Goal: Information Seeking & Learning: Learn about a topic

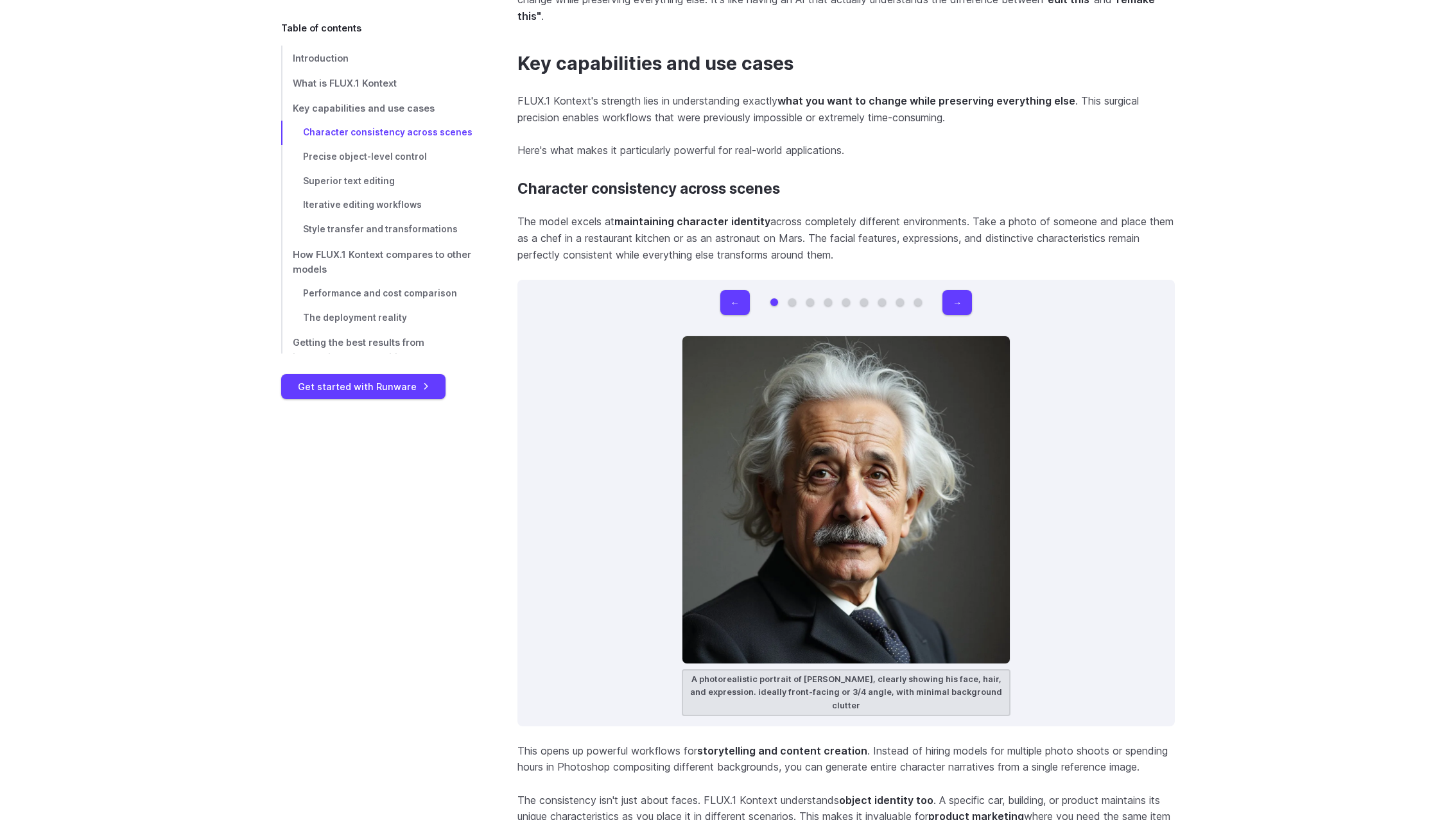
scroll to position [3594, 0]
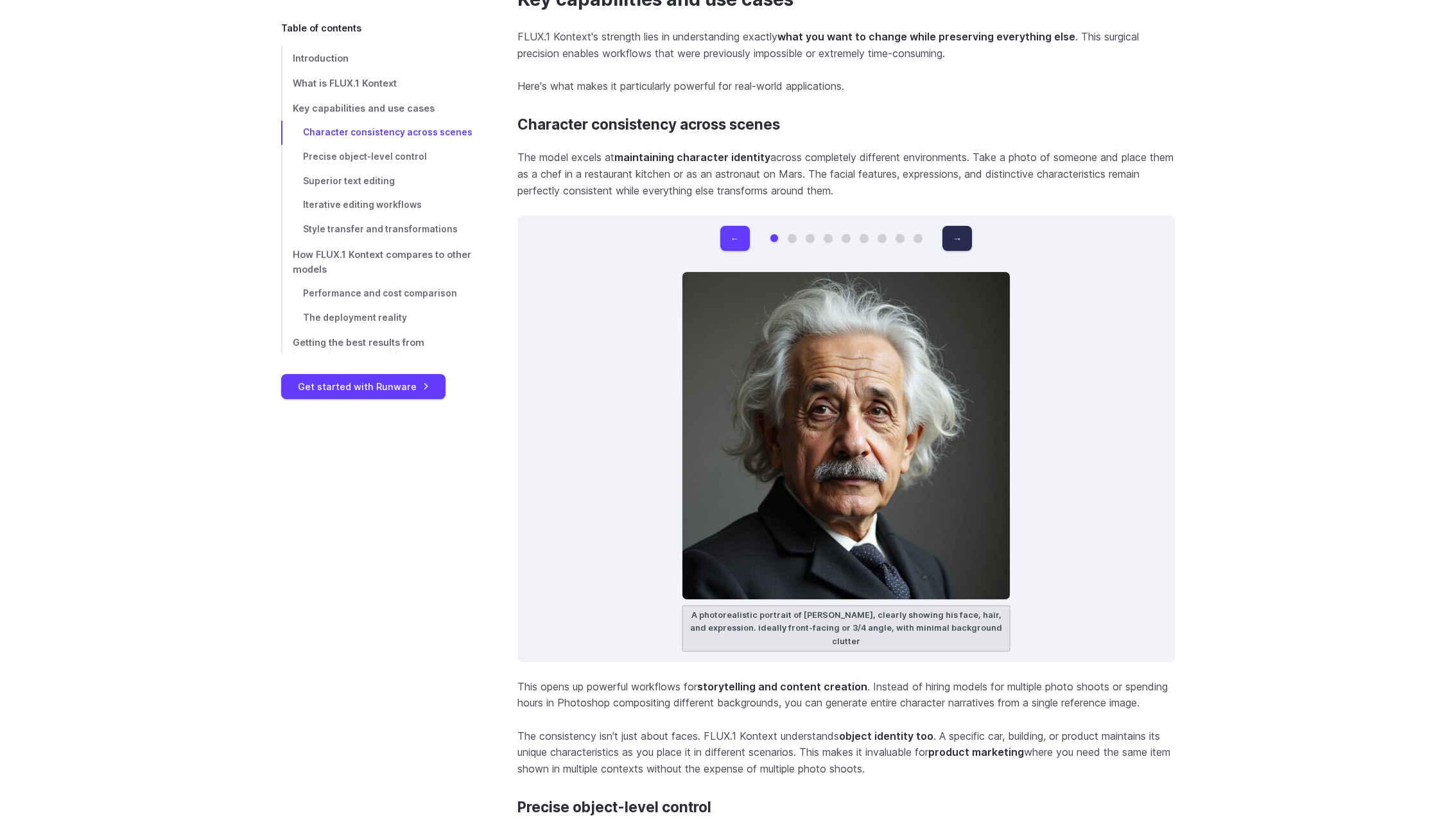
click at [962, 241] on button "→" at bounding box center [957, 238] width 30 height 25
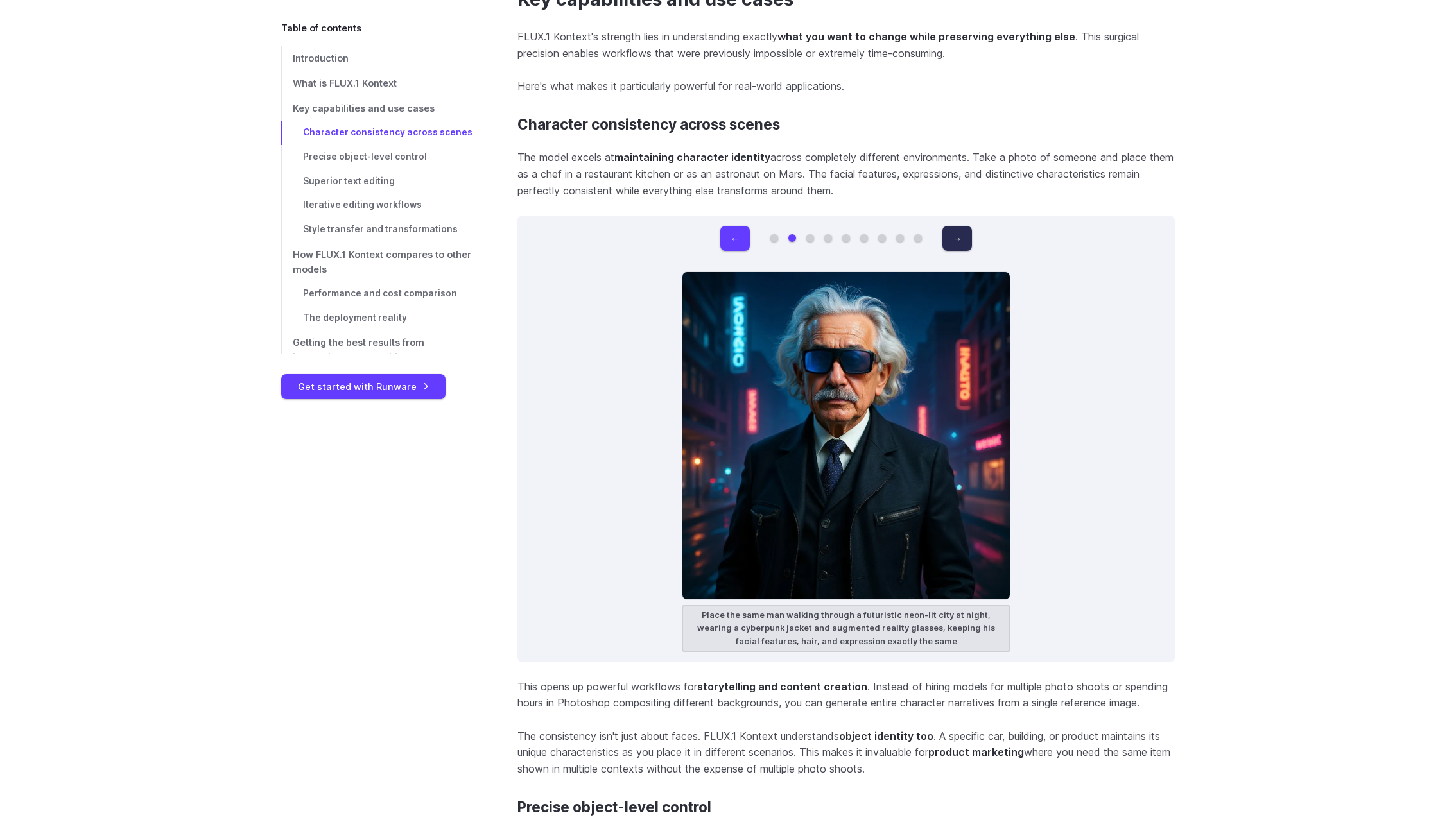
click at [962, 241] on button "→" at bounding box center [957, 238] width 30 height 25
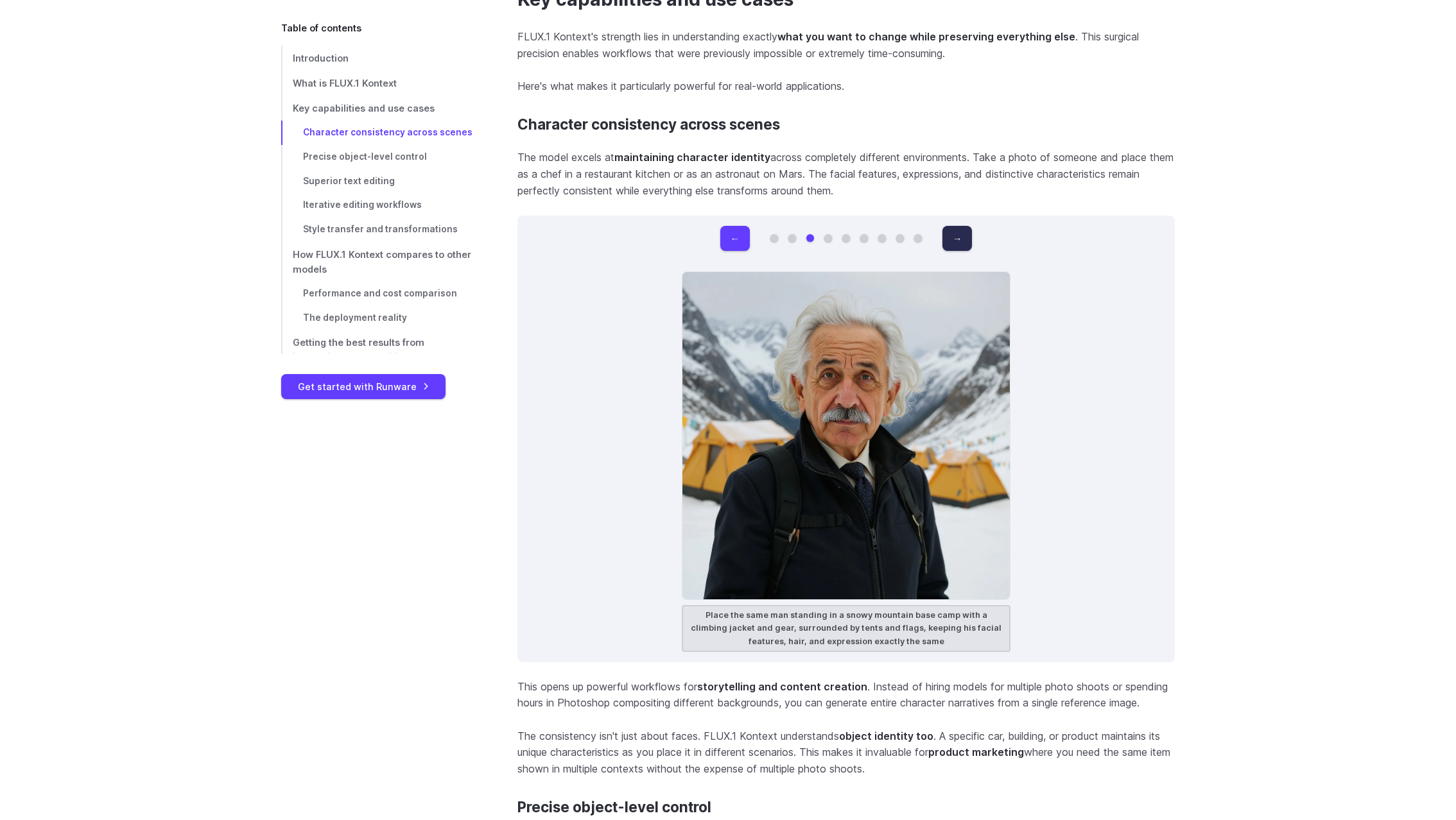
click at [962, 241] on button "→" at bounding box center [957, 238] width 30 height 25
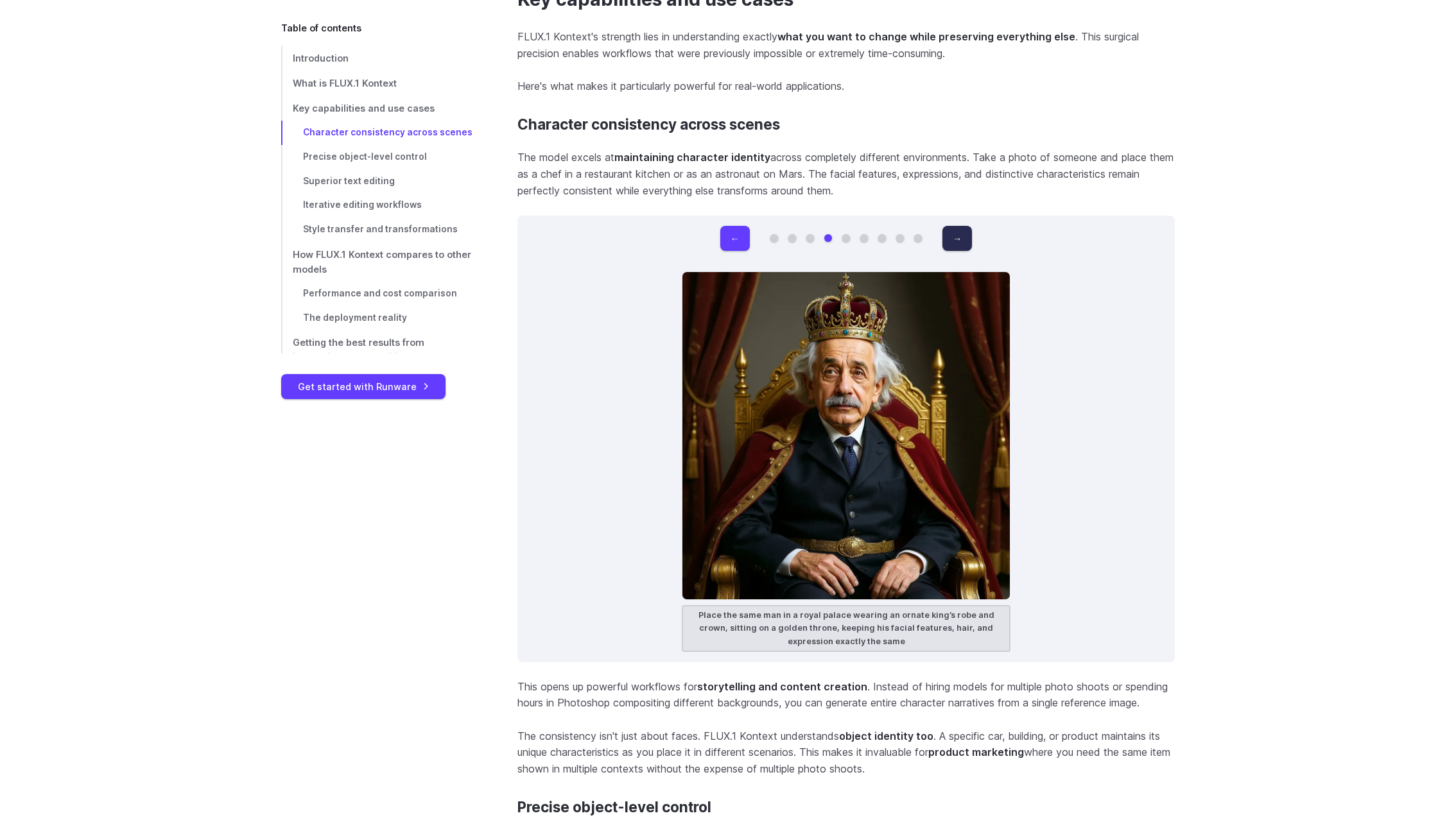
click at [962, 241] on button "→" at bounding box center [957, 238] width 30 height 25
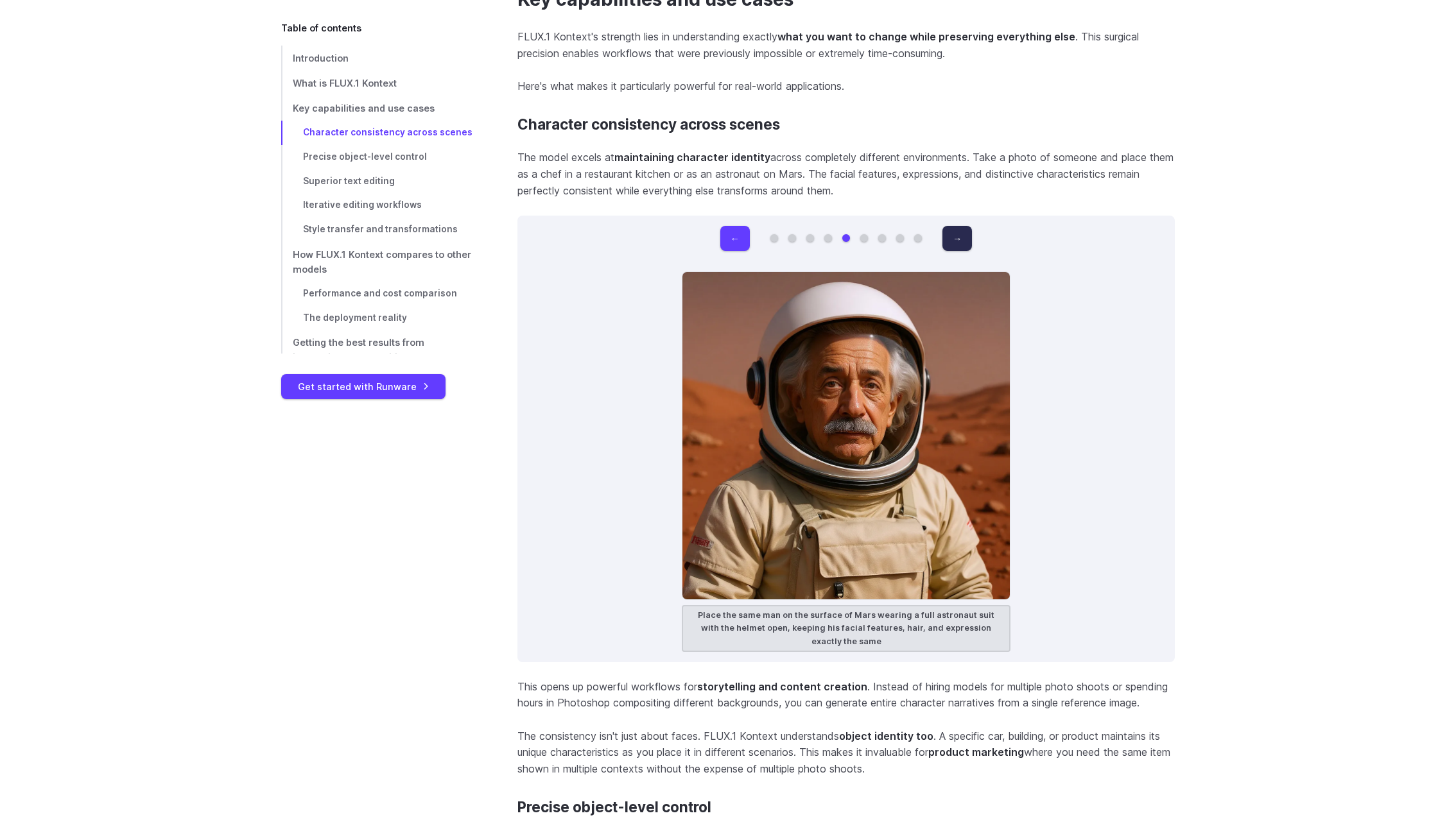
click at [962, 241] on button "→" at bounding box center [957, 238] width 30 height 25
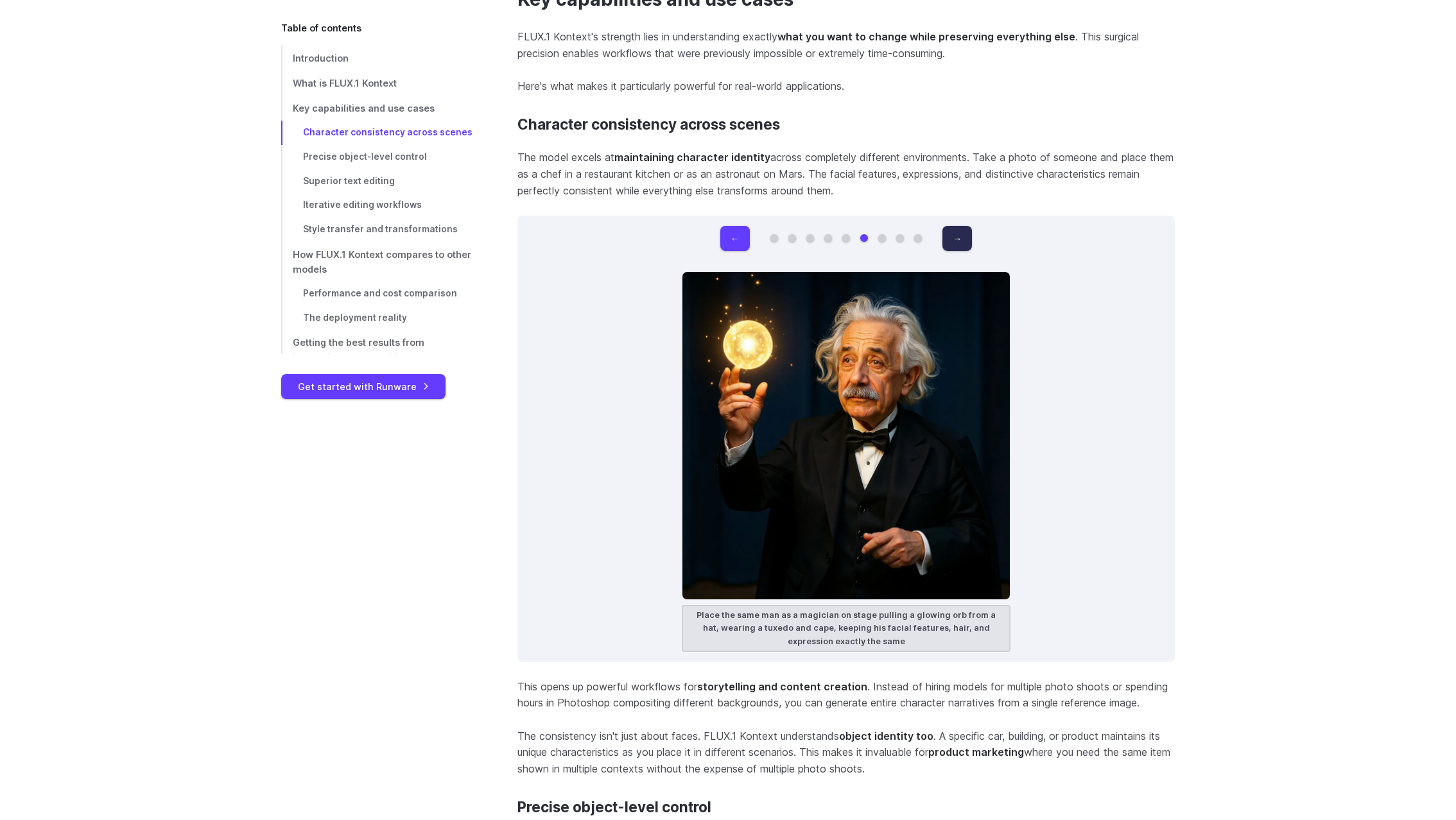
click at [962, 241] on button "→" at bounding box center [957, 238] width 30 height 25
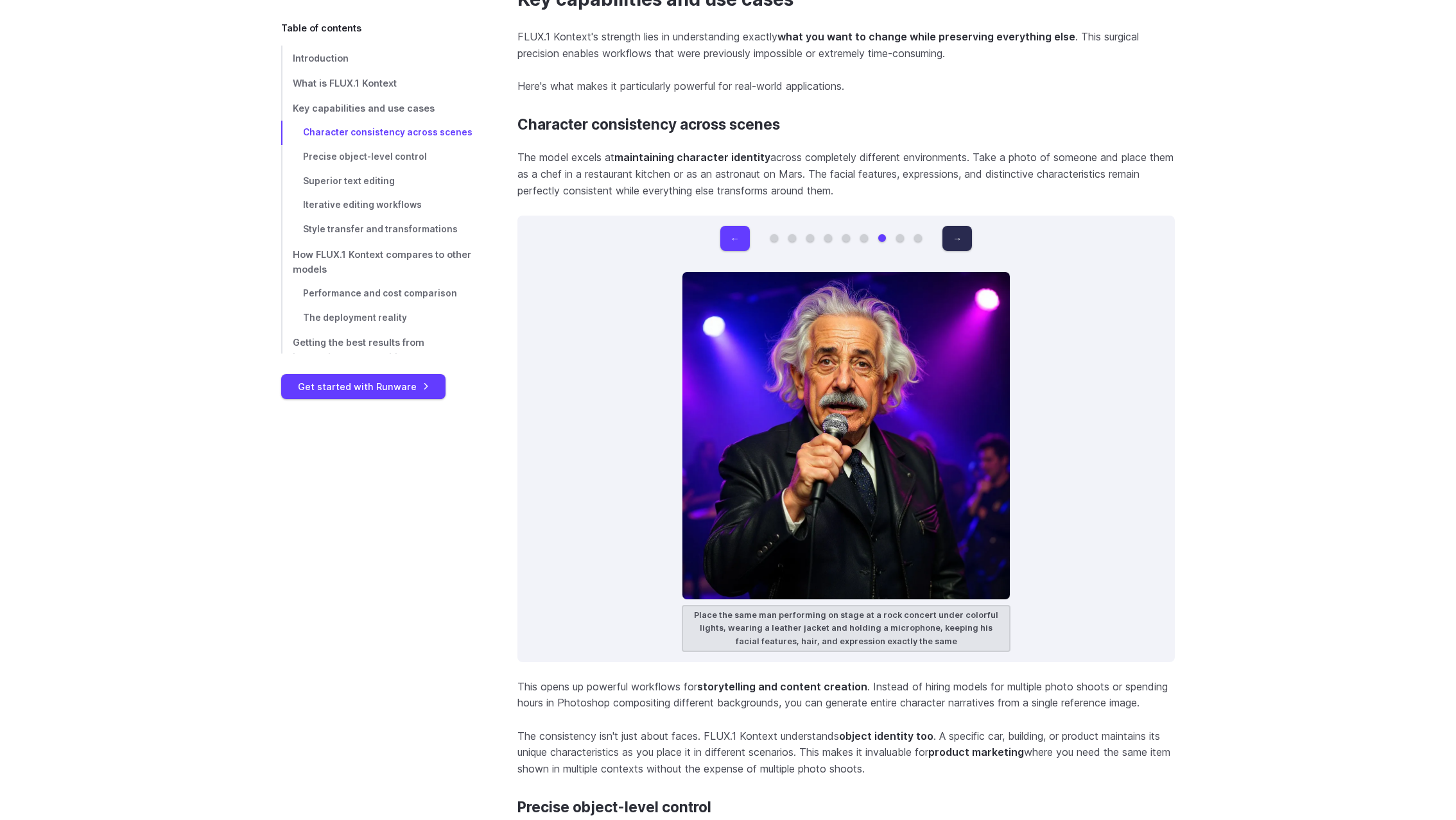
click at [962, 241] on button "→" at bounding box center [957, 238] width 30 height 25
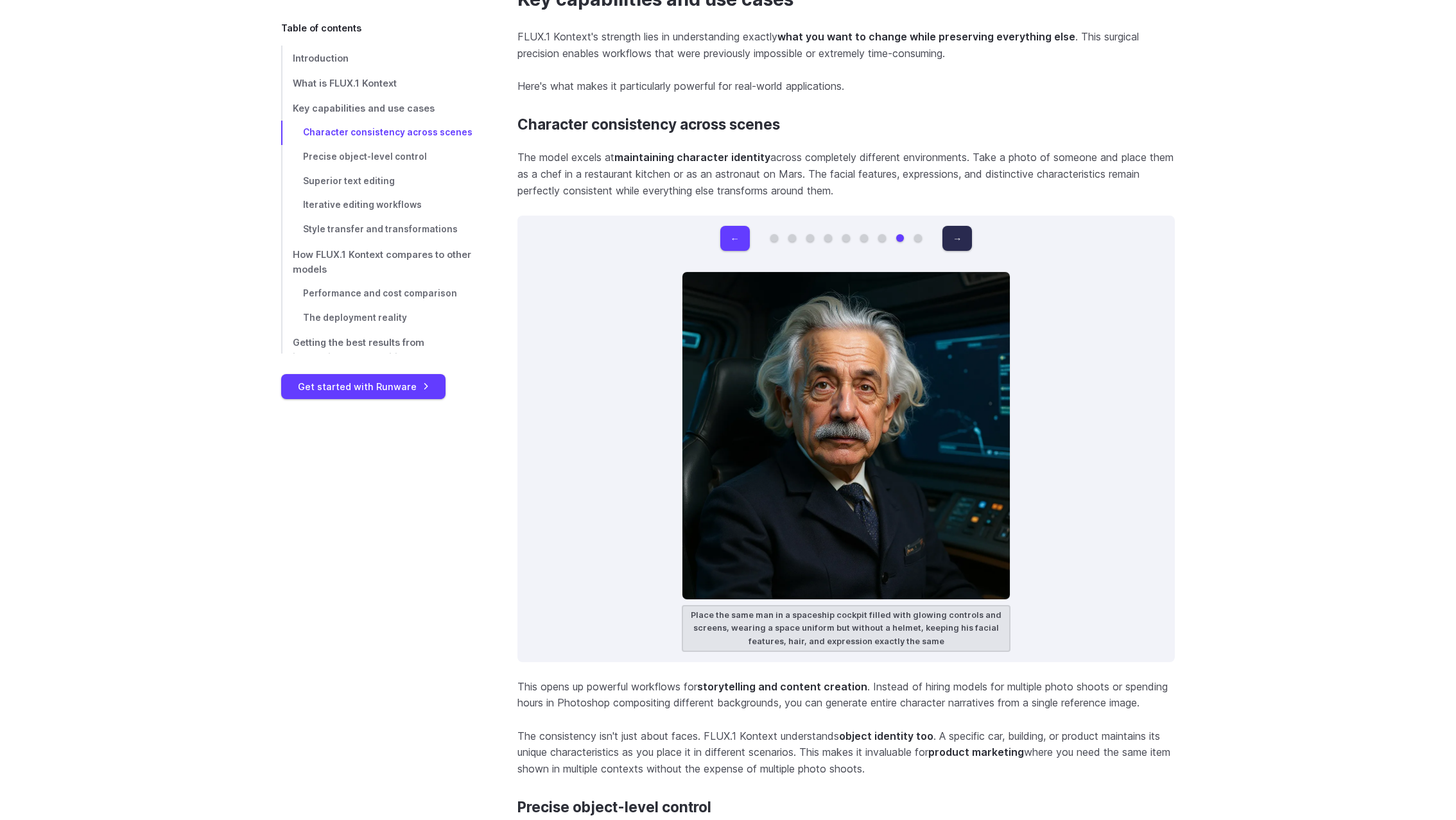
click at [962, 241] on button "→" at bounding box center [957, 238] width 30 height 25
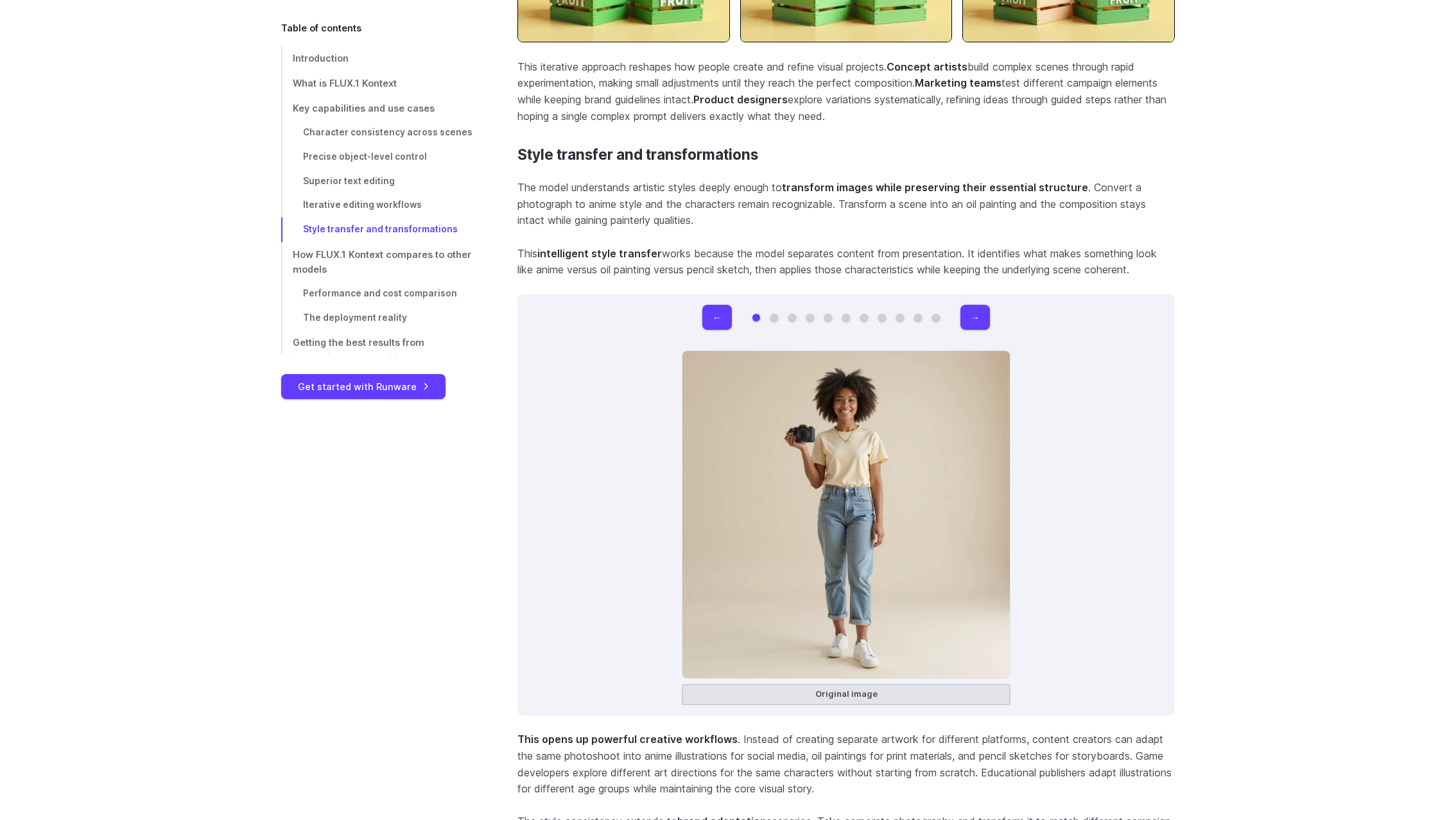
scroll to position [8280, 0]
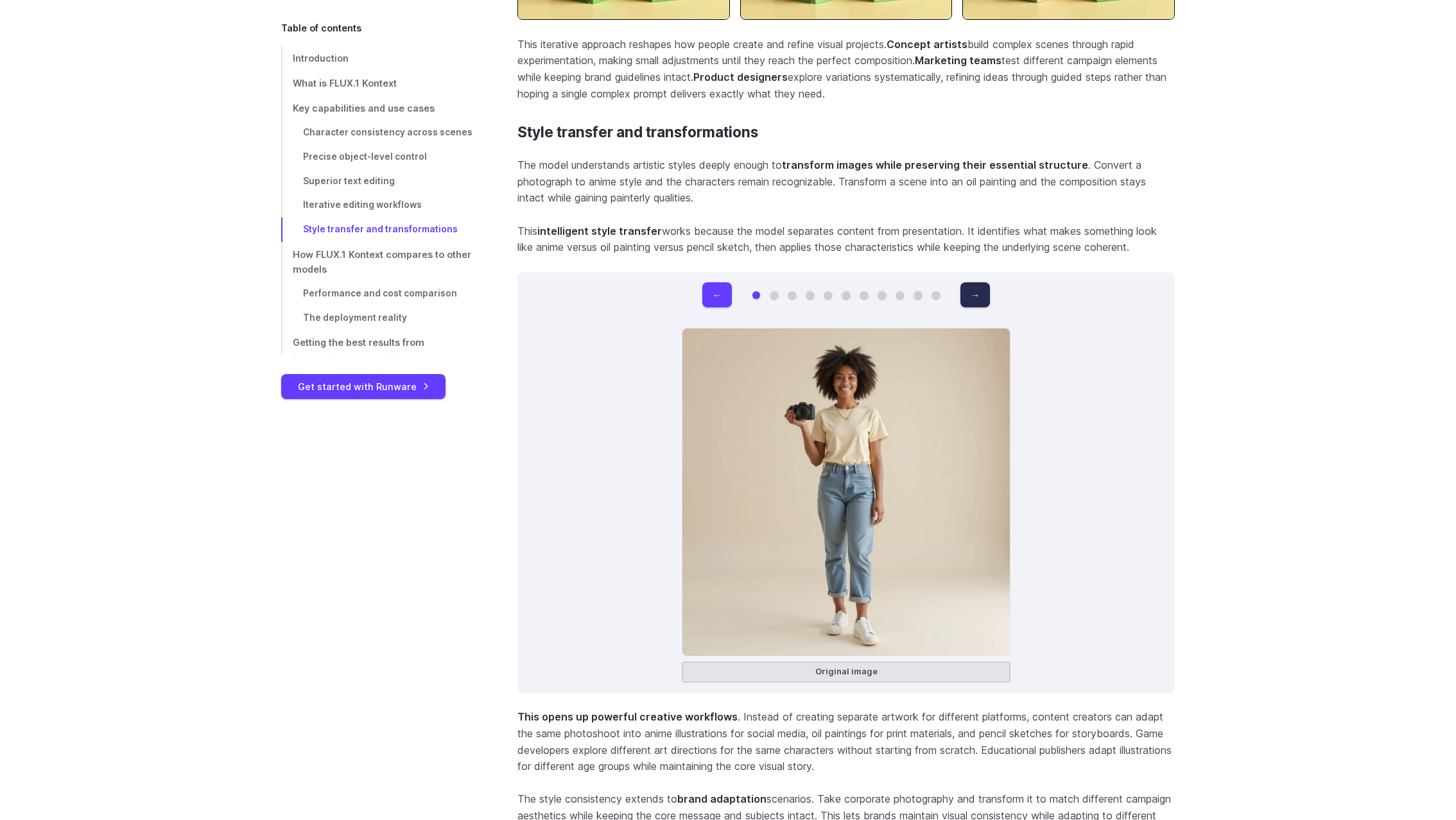
click at [978, 297] on button "→" at bounding box center [975, 294] width 30 height 25
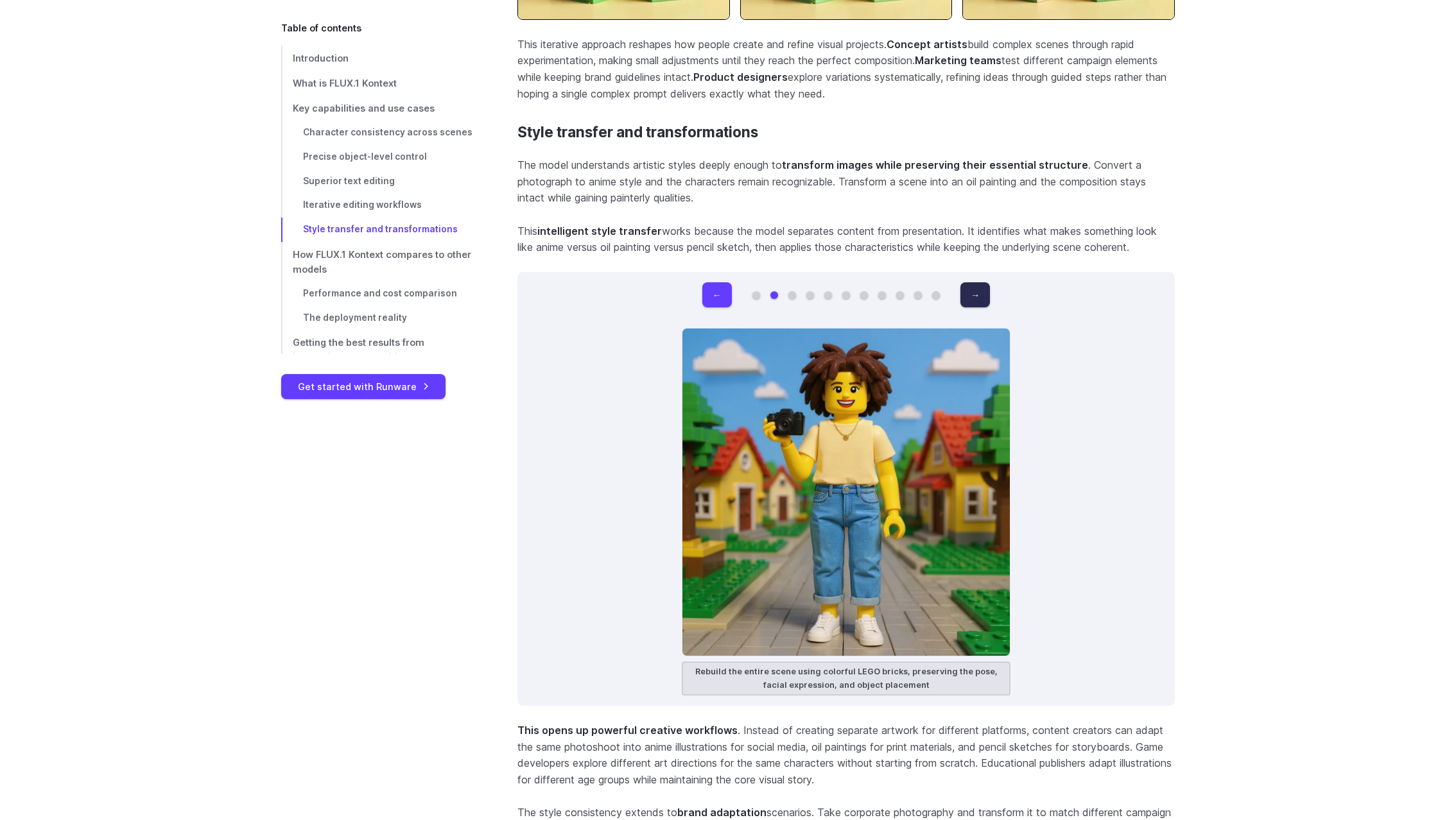
click at [978, 297] on button "→" at bounding box center [975, 294] width 30 height 25
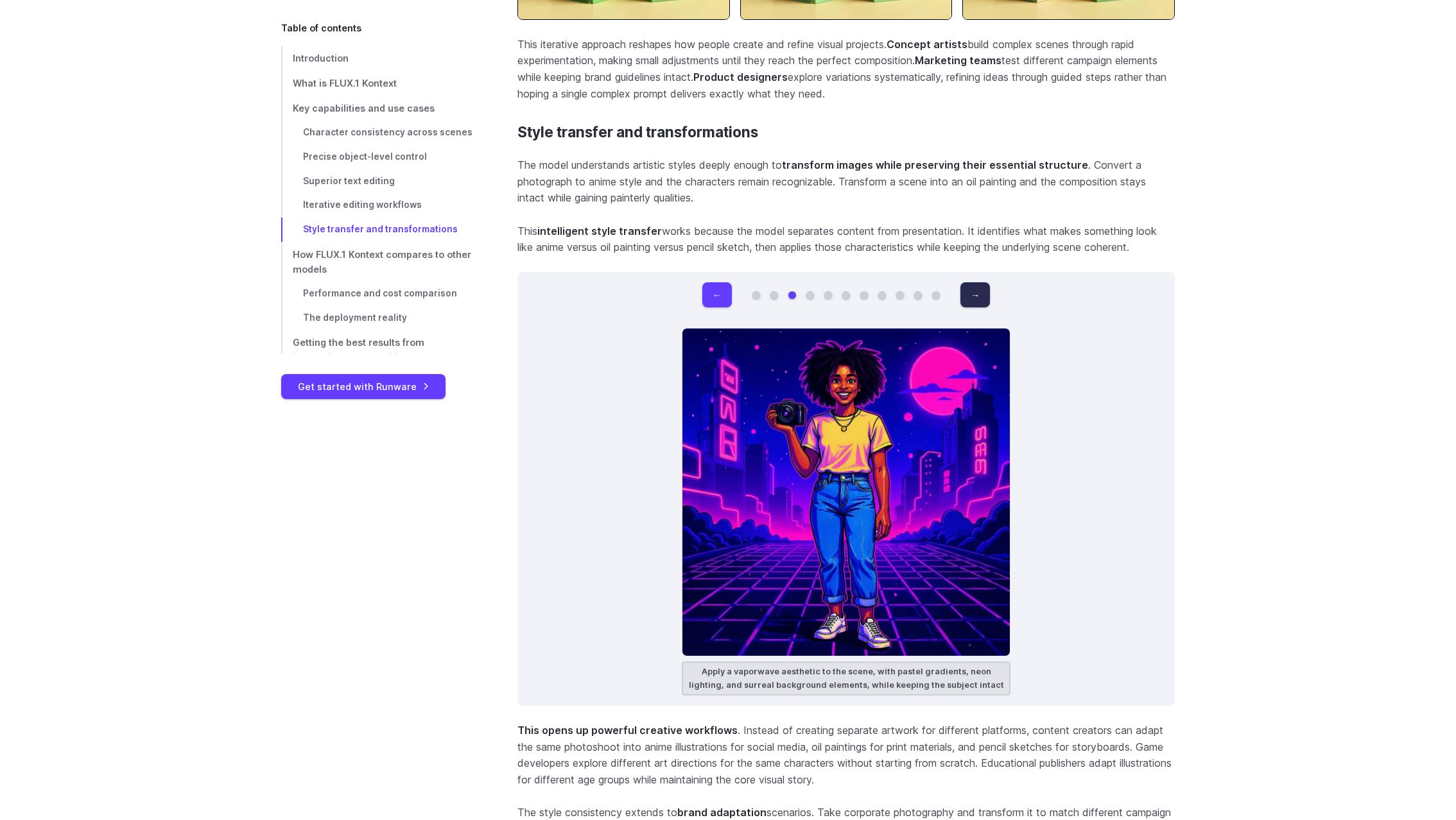
click at [978, 297] on button "→" at bounding box center [975, 294] width 30 height 25
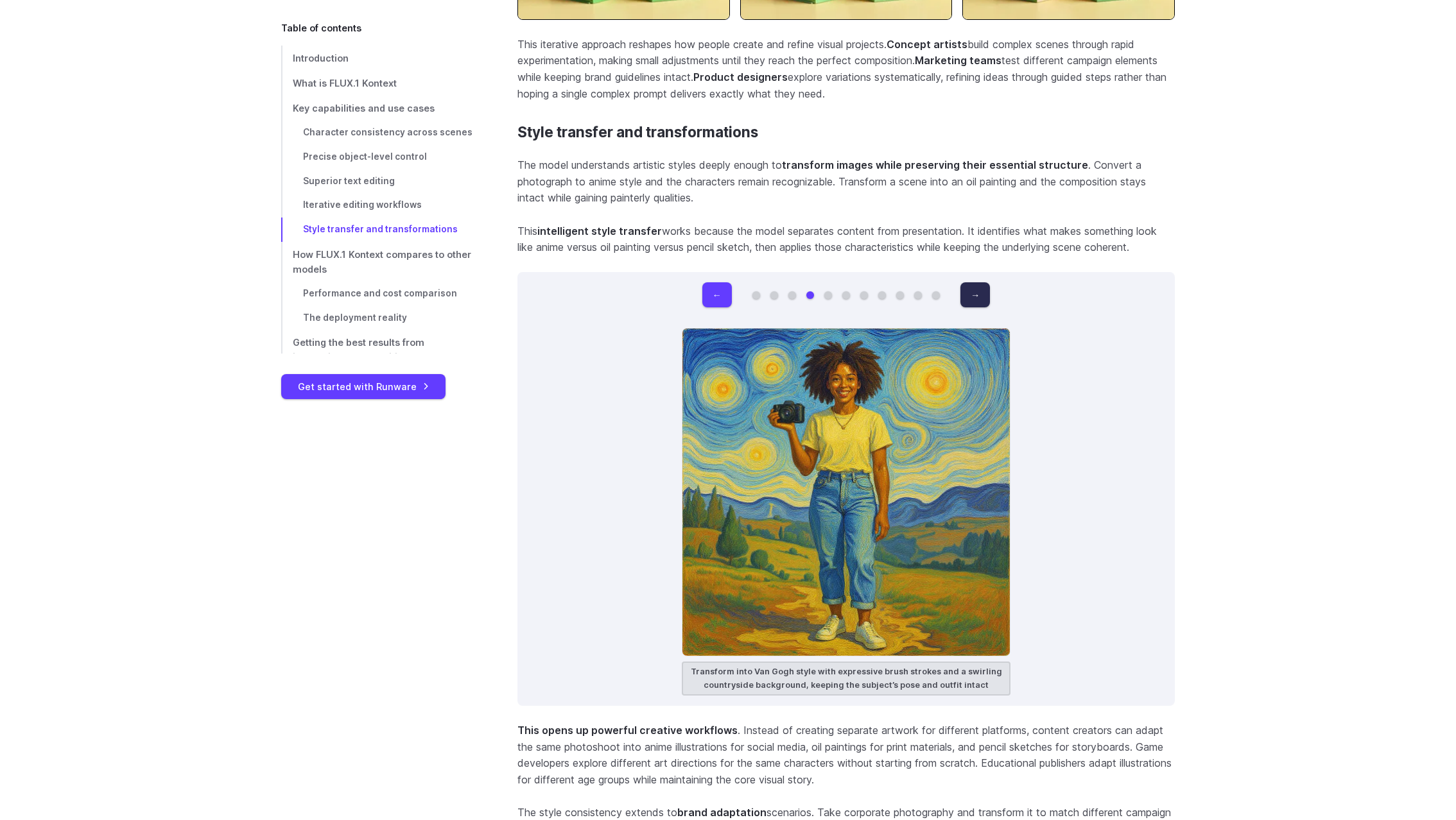
click at [978, 297] on button "→" at bounding box center [975, 294] width 30 height 25
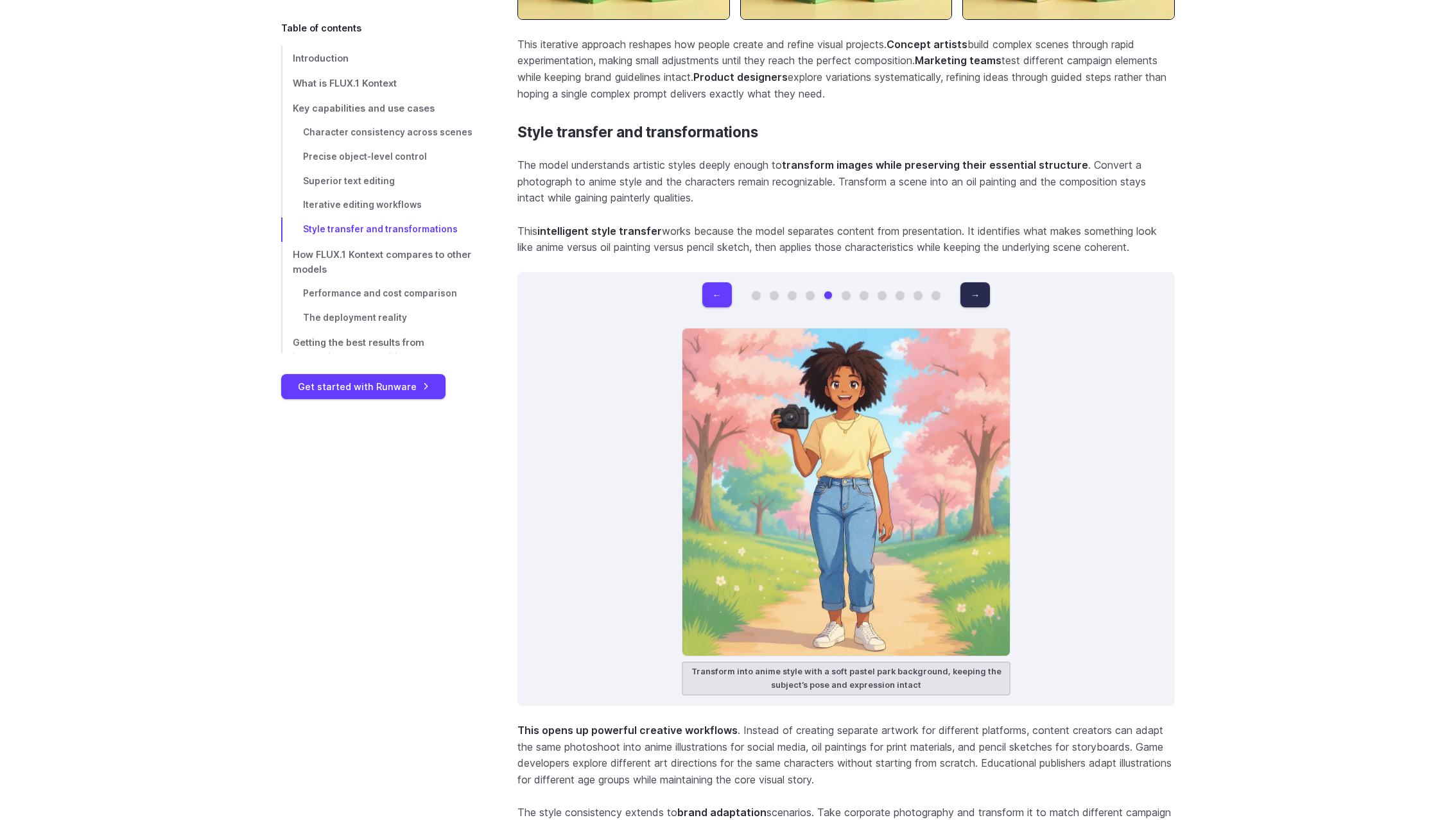
click at [978, 297] on button "→" at bounding box center [975, 294] width 30 height 25
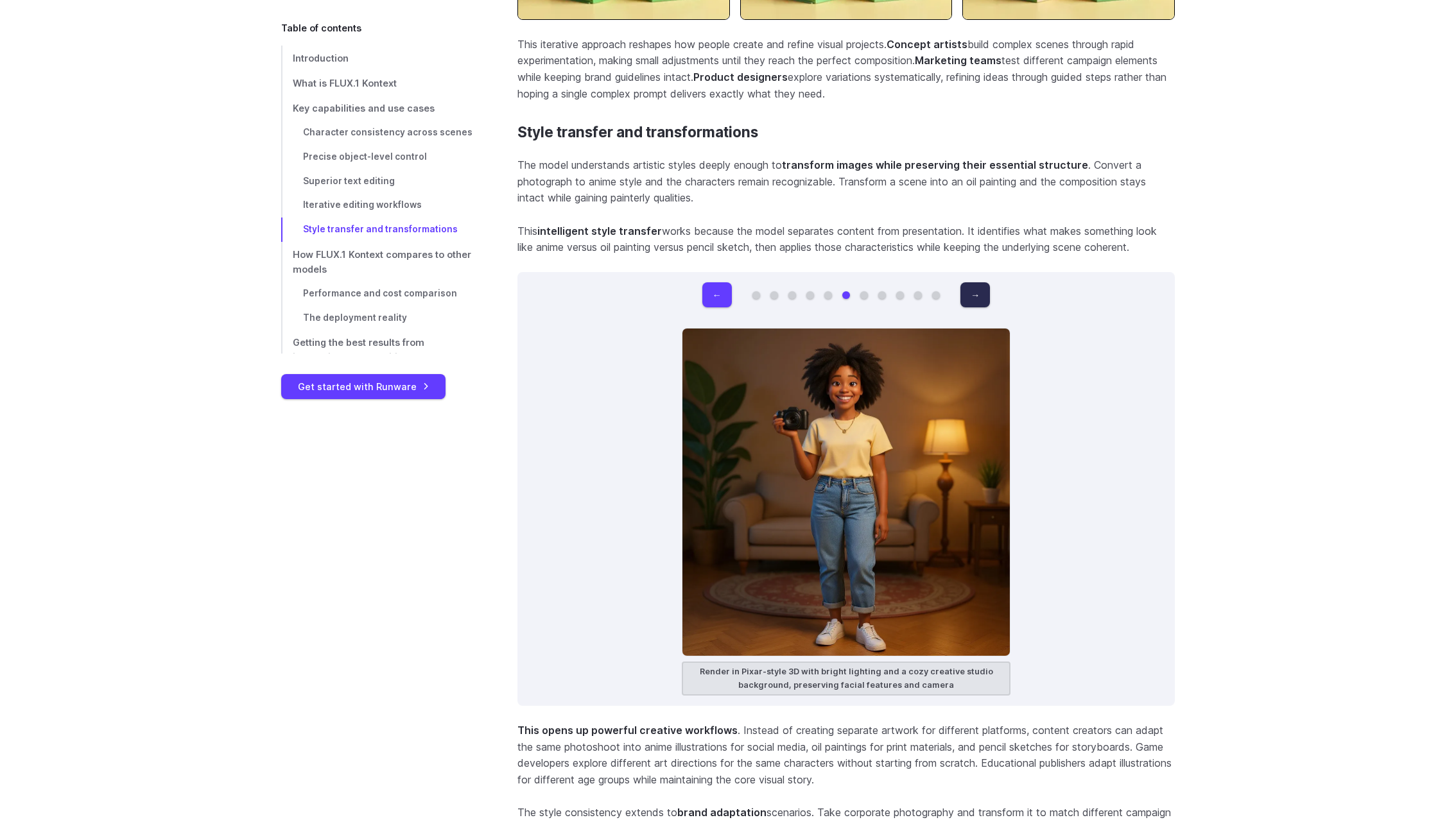
click at [978, 297] on button "→" at bounding box center [975, 294] width 30 height 25
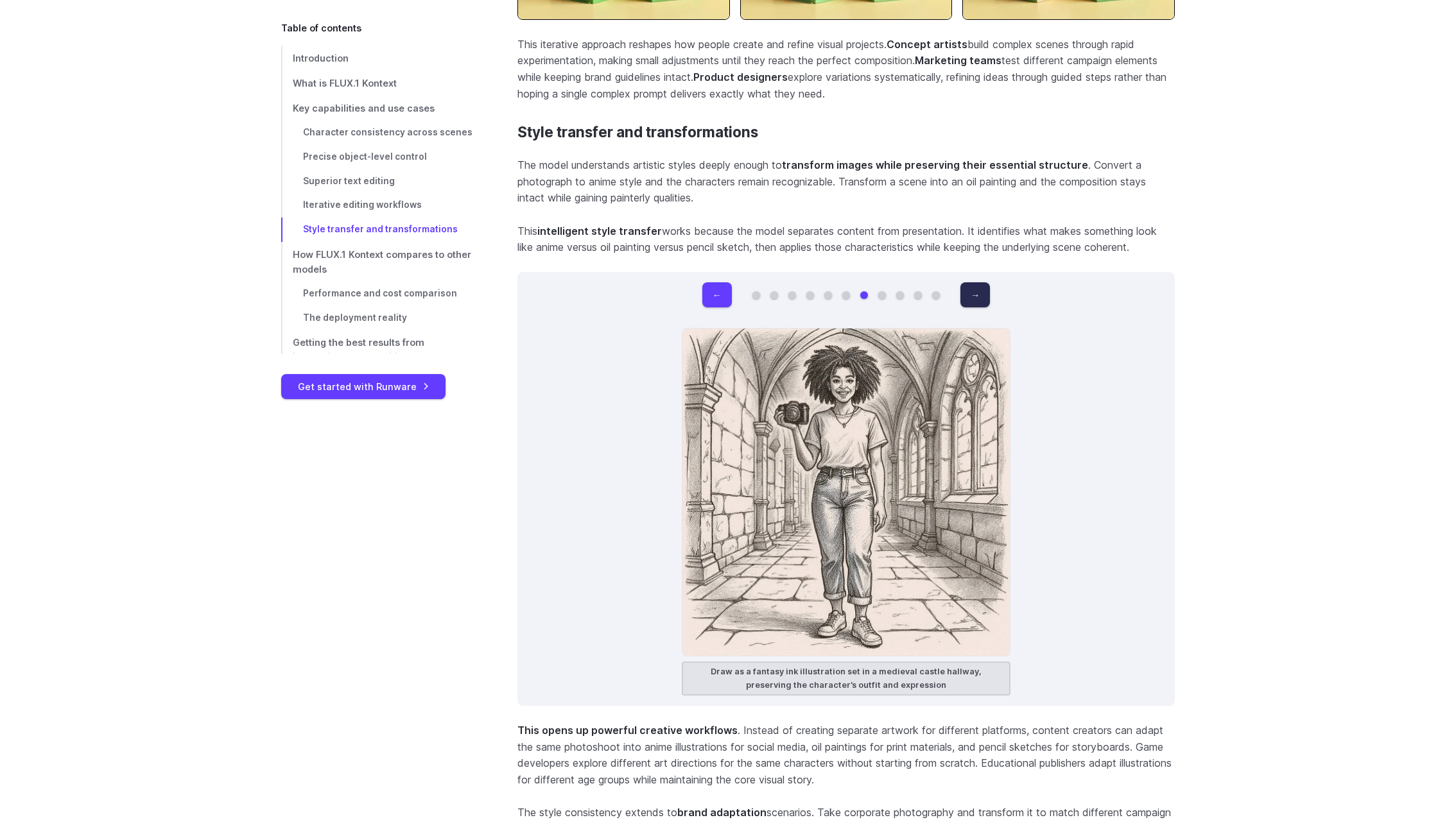
click at [978, 297] on button "→" at bounding box center [975, 294] width 30 height 25
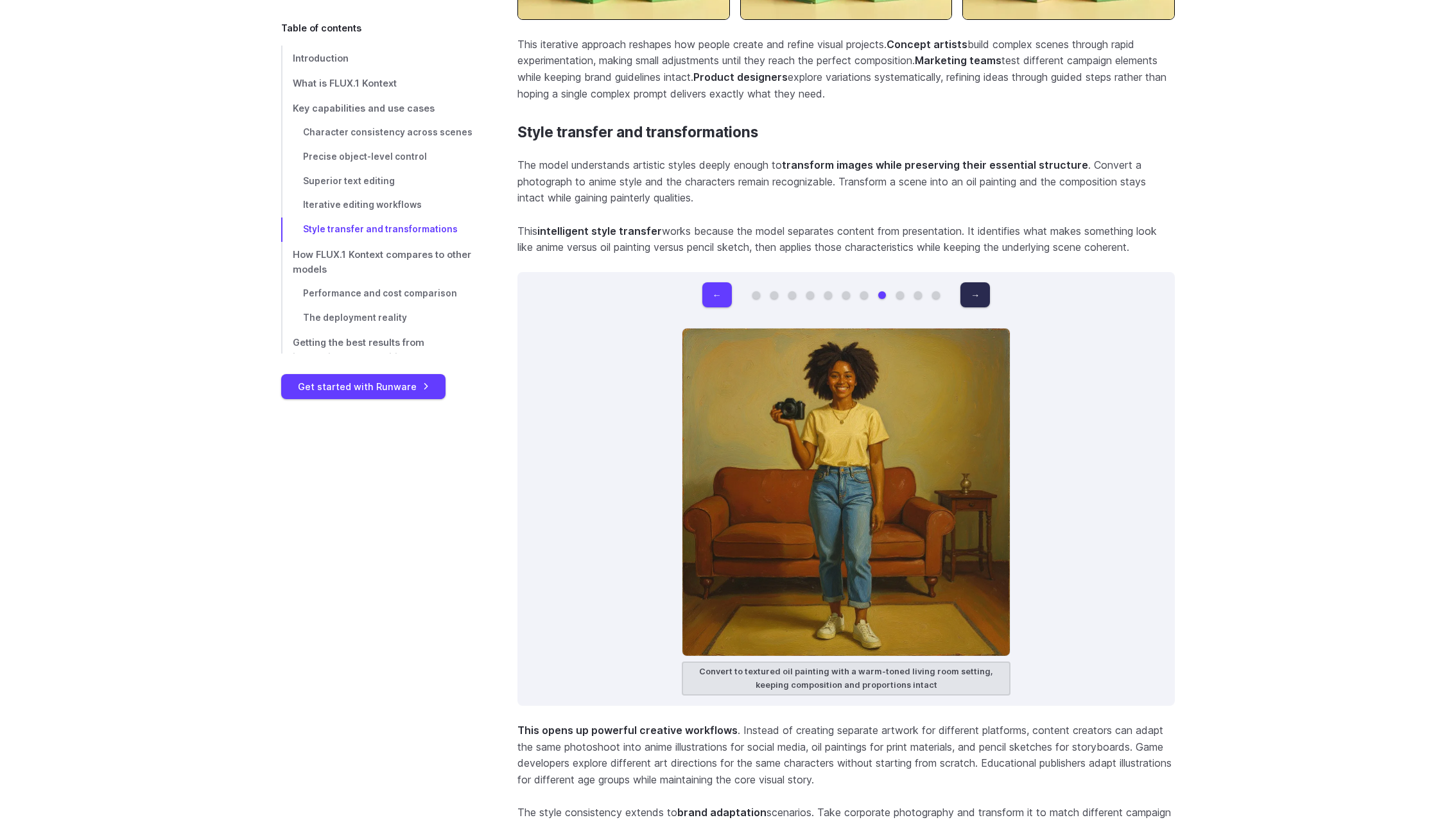
click at [978, 297] on button "→" at bounding box center [975, 294] width 30 height 25
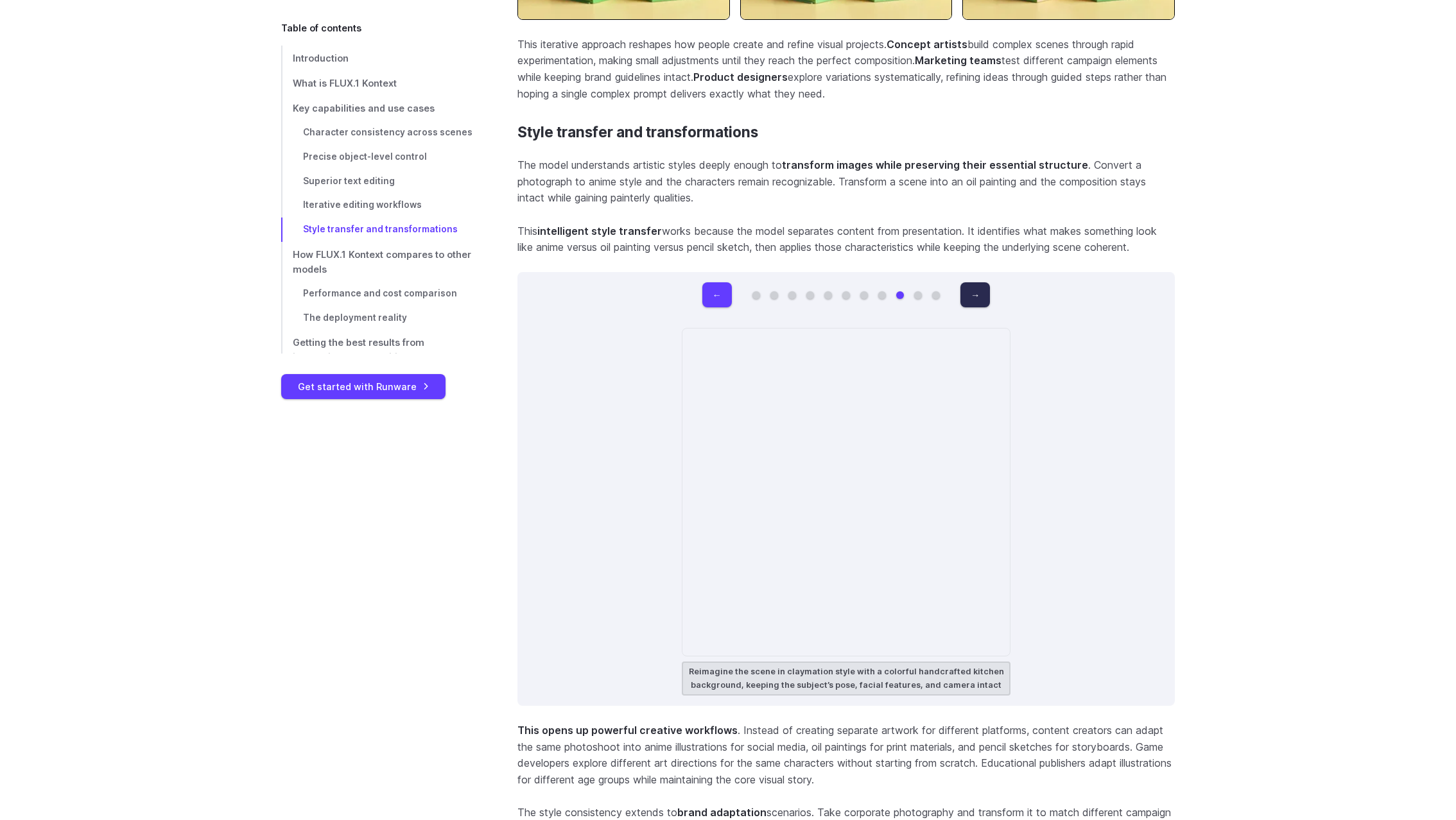
click at [978, 297] on button "→" at bounding box center [975, 294] width 30 height 25
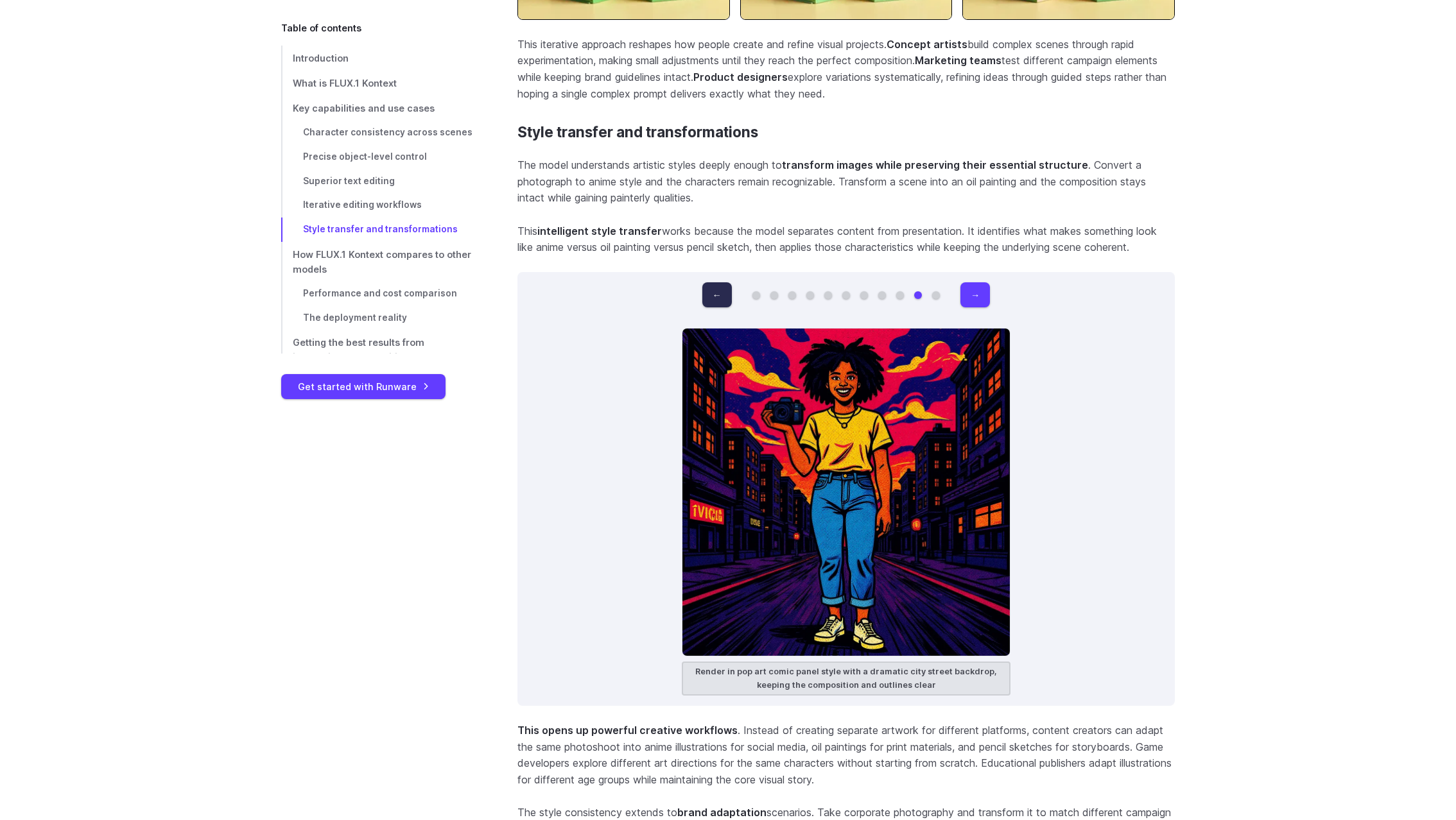
click at [716, 306] on button "←" at bounding box center [717, 294] width 30 height 25
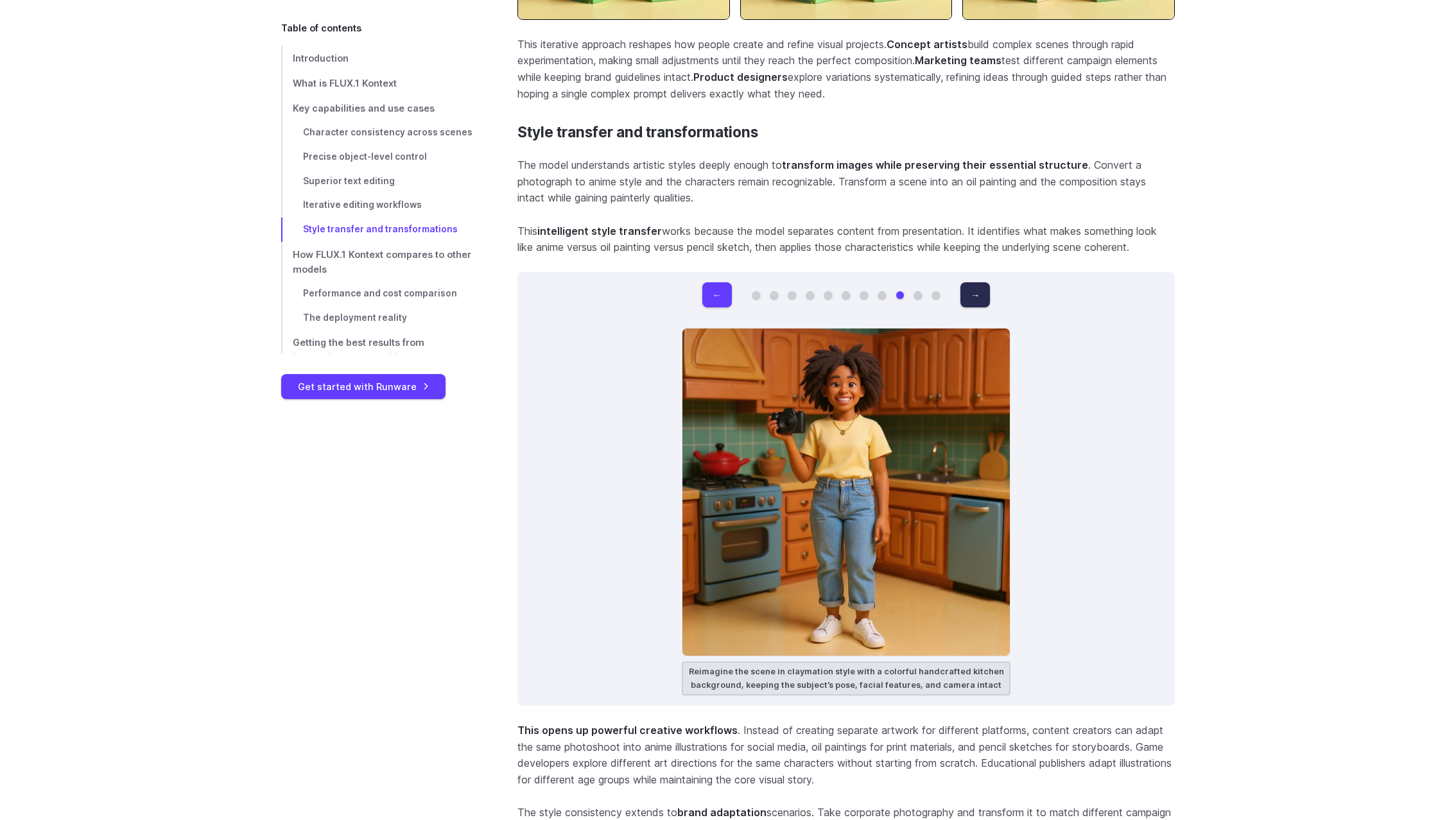
click at [974, 298] on button "→" at bounding box center [975, 294] width 30 height 25
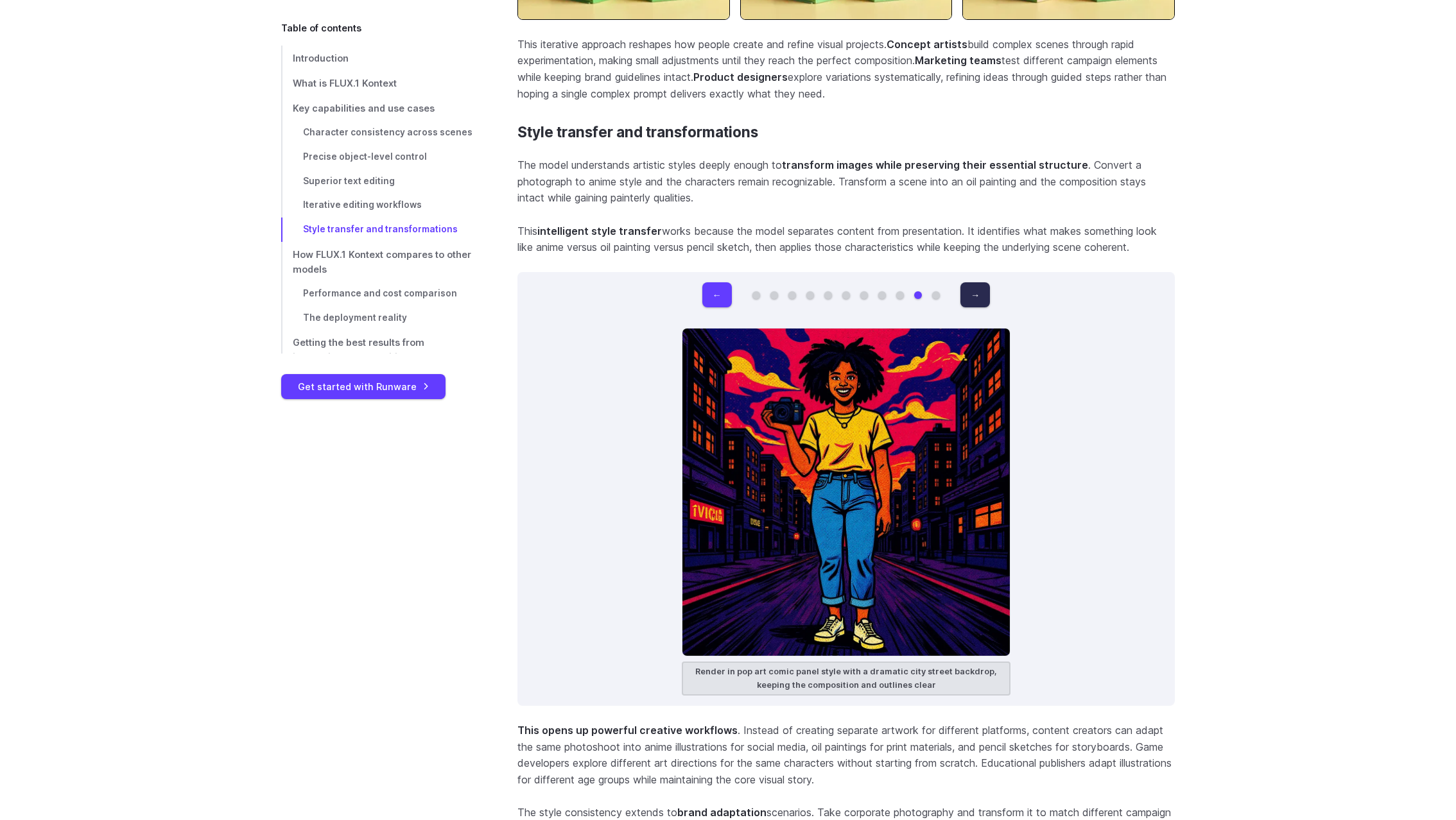
click at [974, 298] on button "→" at bounding box center [975, 294] width 30 height 25
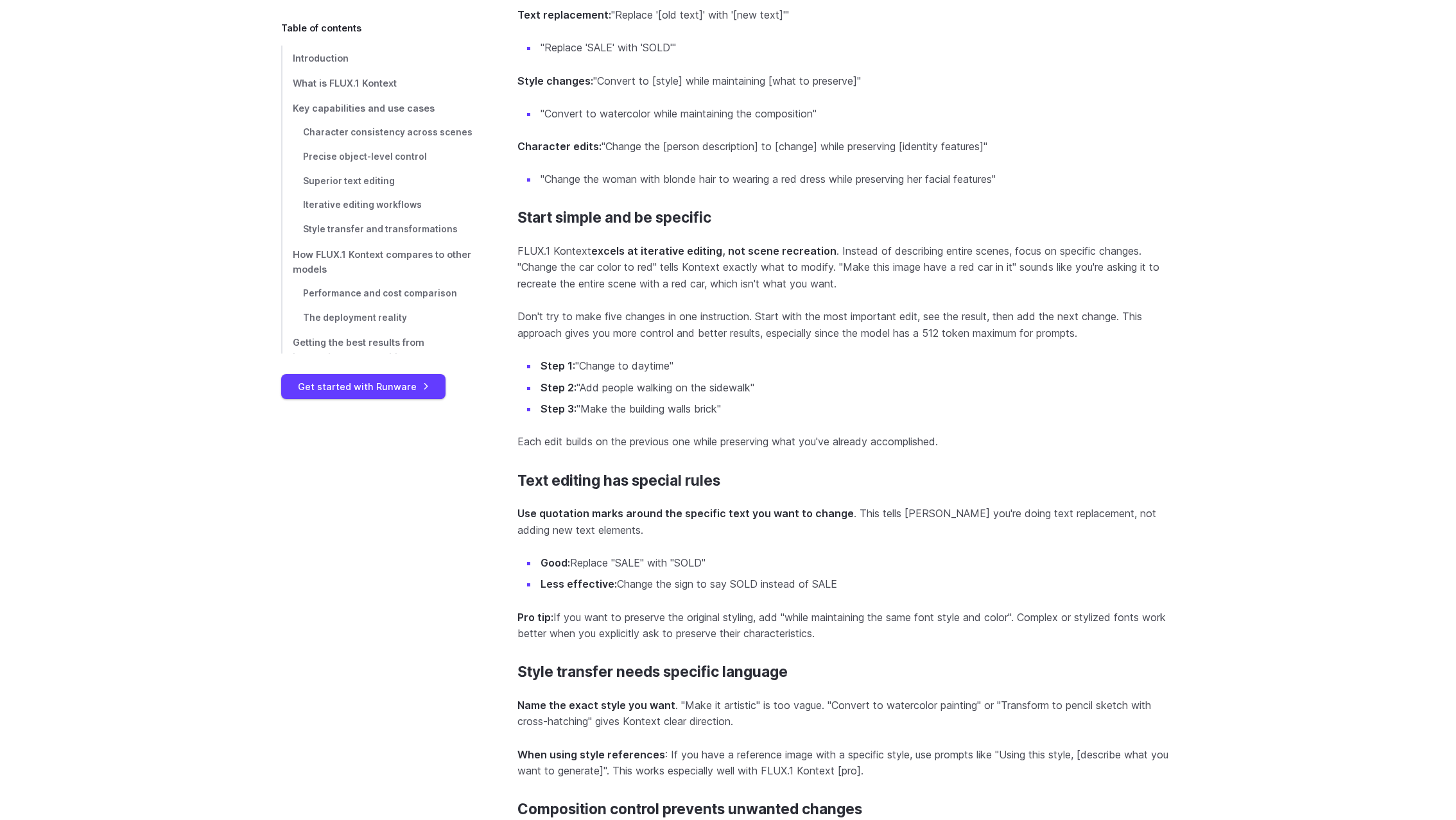
scroll to position [11323, 0]
